Goal: Information Seeking & Learning: Learn about a topic

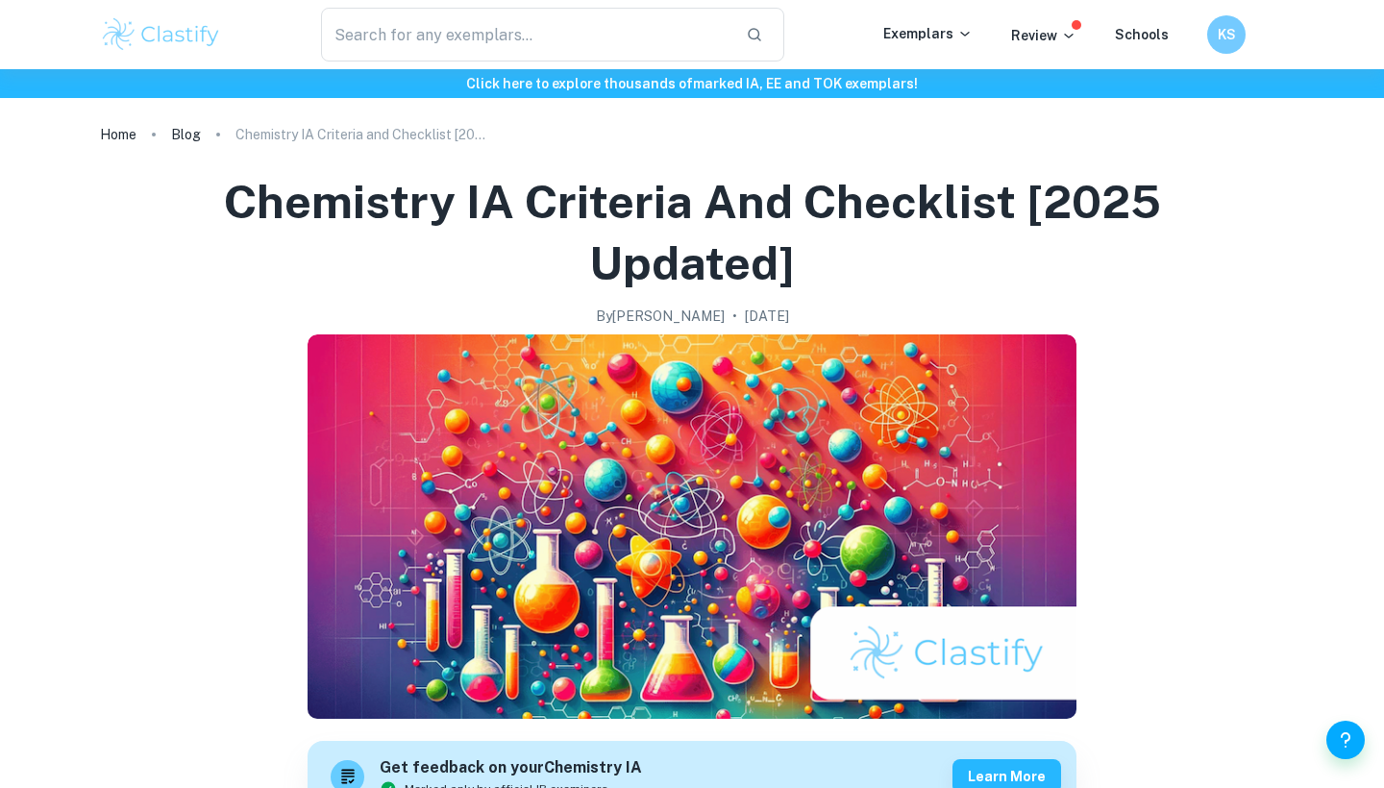
checkbox input "true"
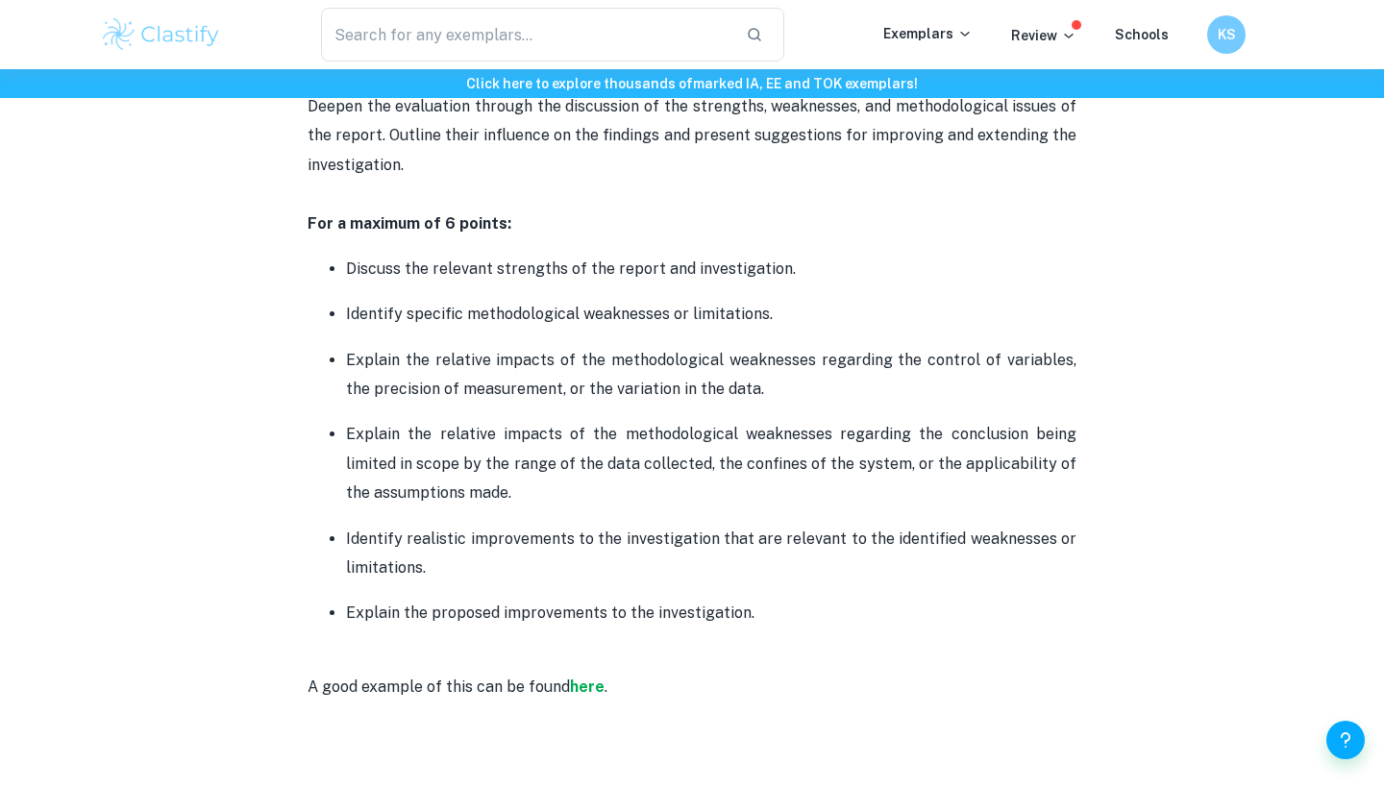
scroll to position [4267, 0]
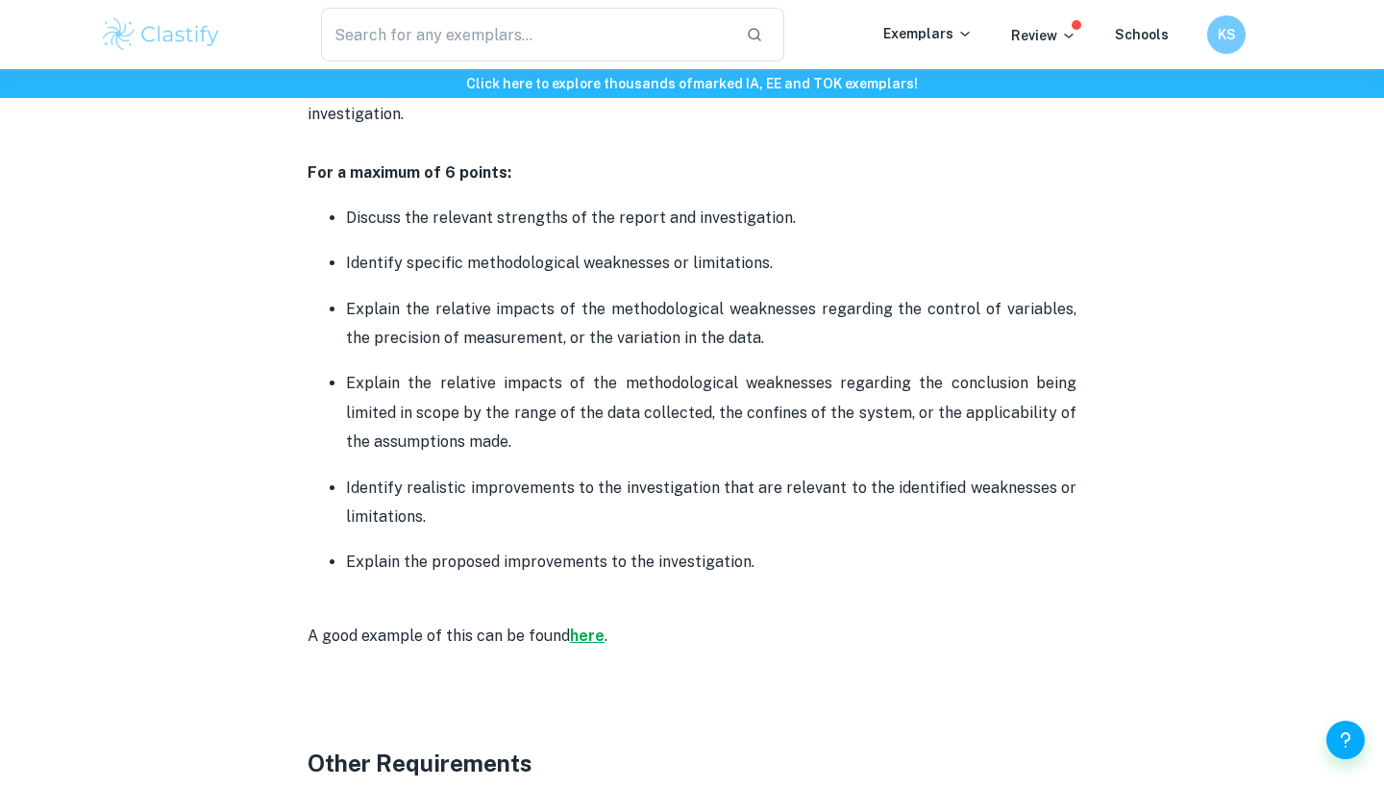
click at [581, 627] on strong "here" at bounding box center [587, 636] width 35 height 18
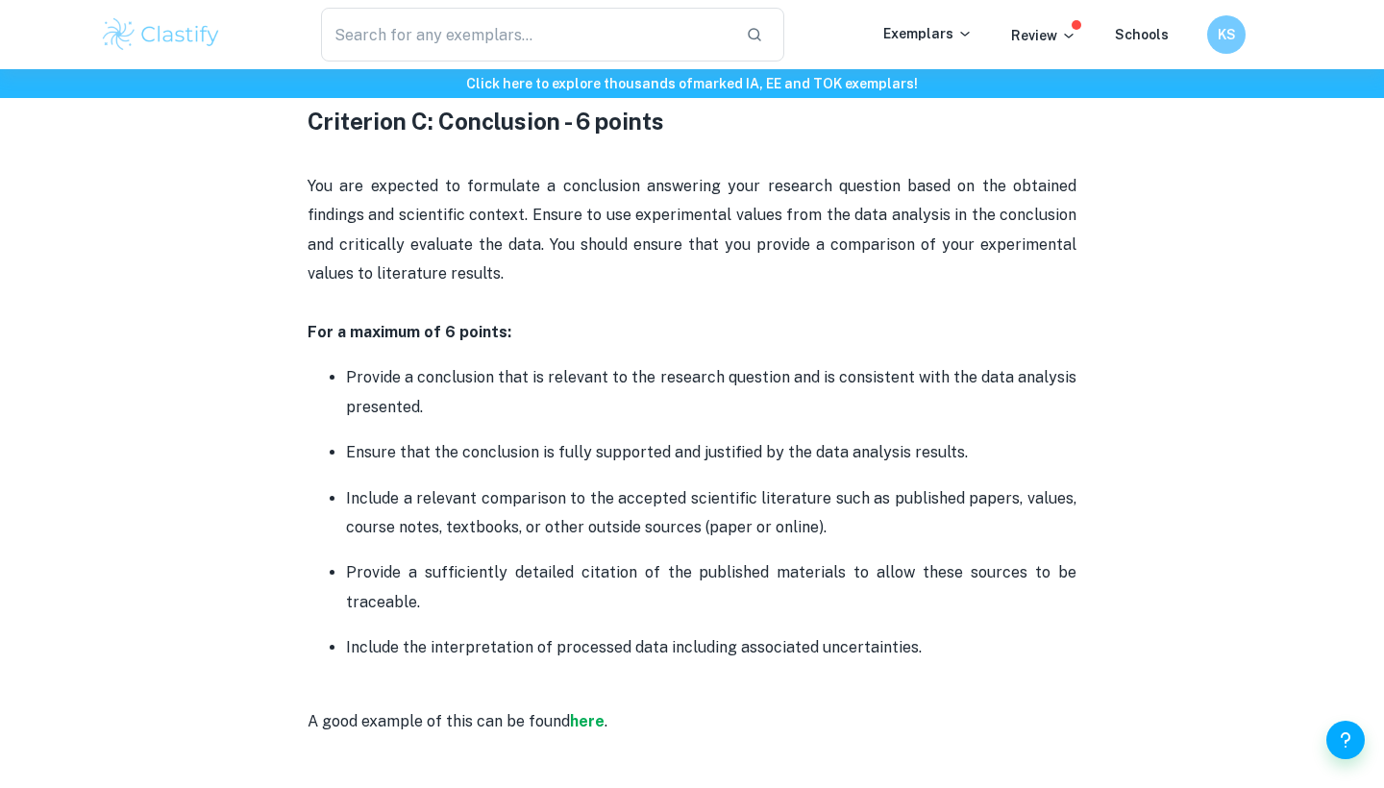
scroll to position [3105, 0]
drag, startPoint x: 927, startPoint y: 638, endPoint x: 294, endPoint y: 326, distance: 705.5
copy div "For a maximum of 6 points: Provide a conclusion that is relevant to the researc…"
click at [935, 637] on p "Include the interpretation of processed data including associated uncertainties." at bounding box center [711, 649] width 731 height 29
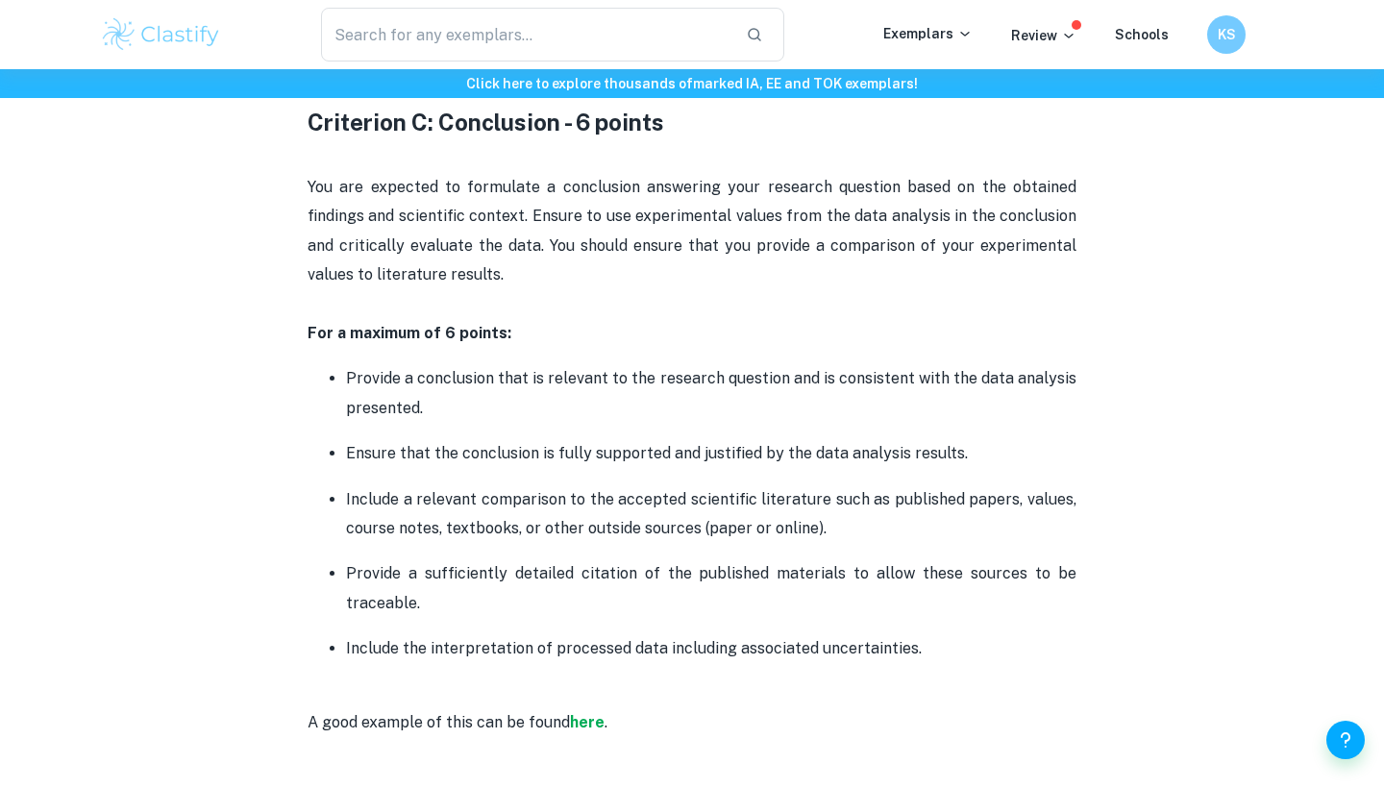
drag, startPoint x: 933, startPoint y: 635, endPoint x: 305, endPoint y: 109, distance: 819.5
copy div "Criterion C: Conclusion - 6 points You are expected to formulate a conclusion a…"
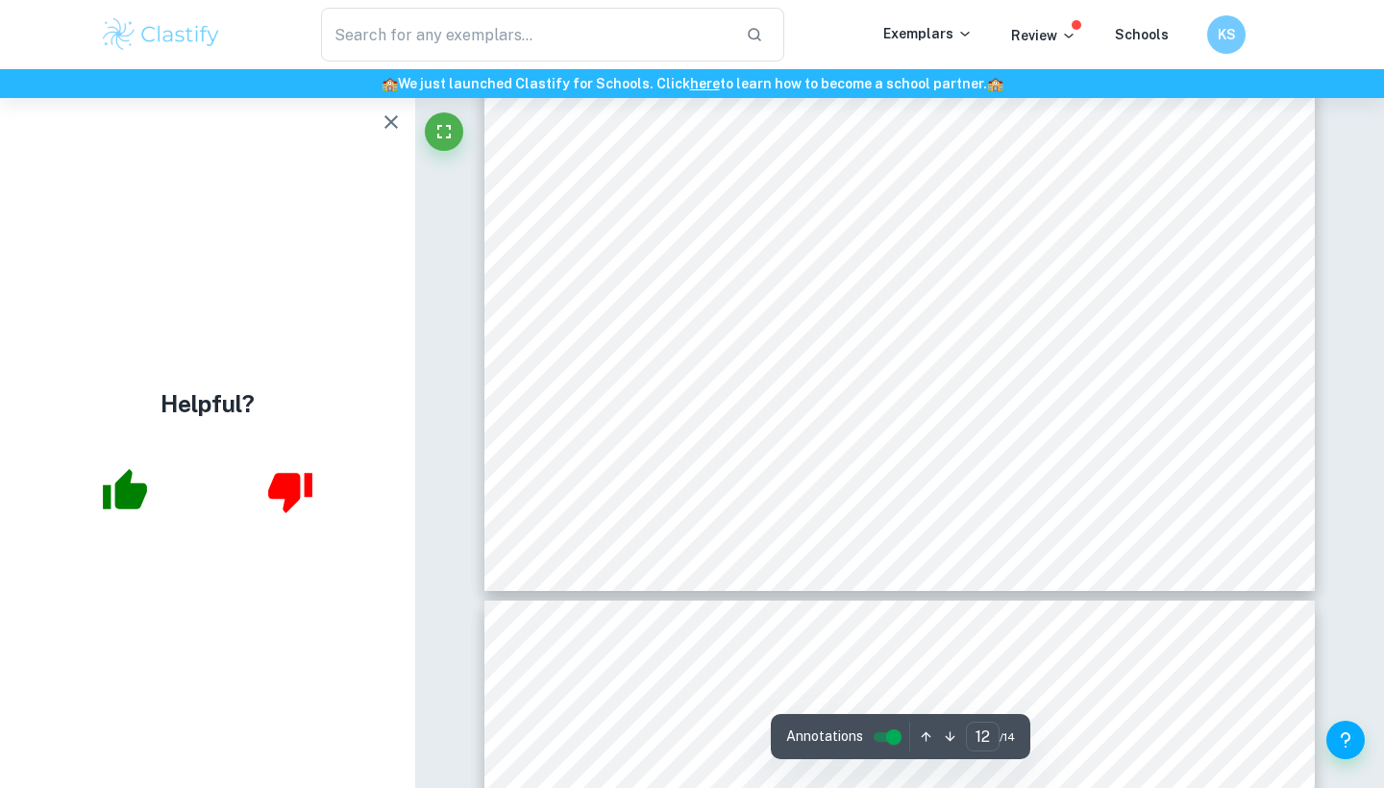
scroll to position [13914, 1]
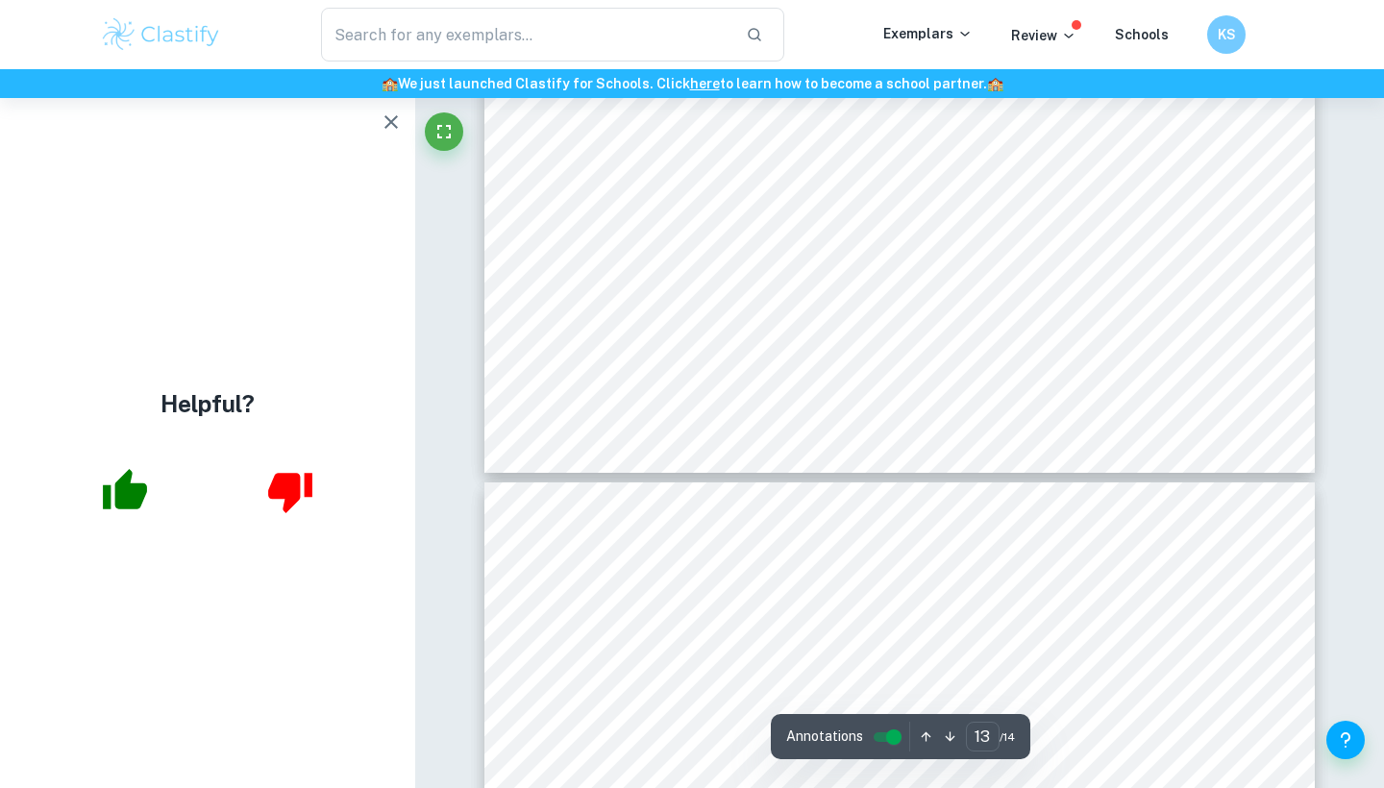
type input "12"
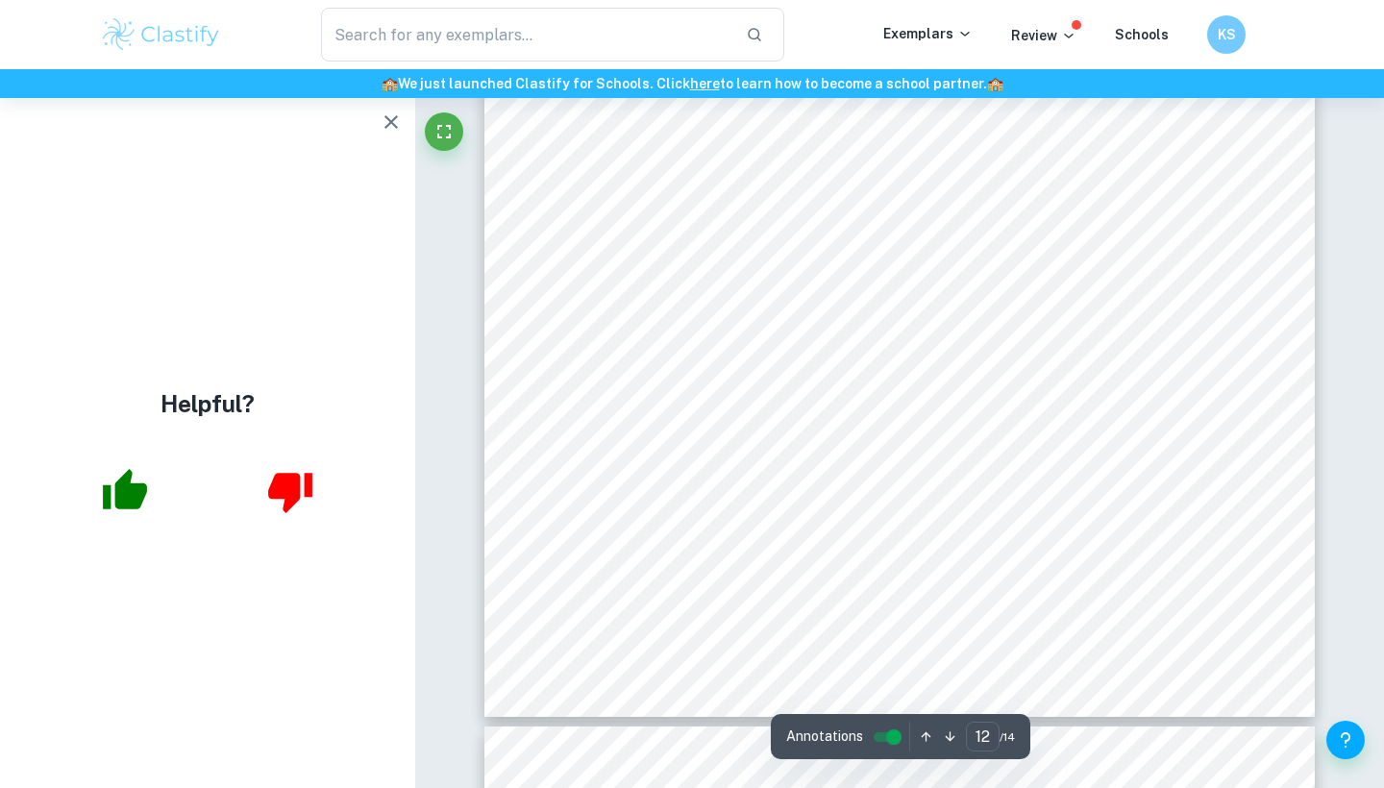
scroll to position [13726, 0]
